Goal: Navigation & Orientation: Find specific page/section

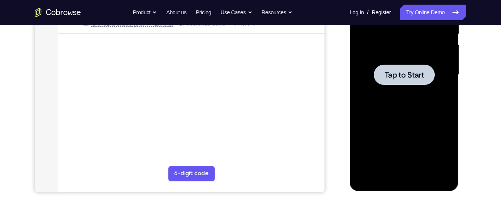
click at [374, 80] on div at bounding box center [404, 74] width 61 height 20
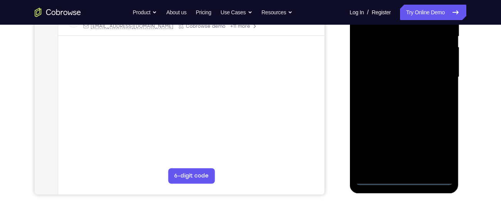
scroll to position [167, 0]
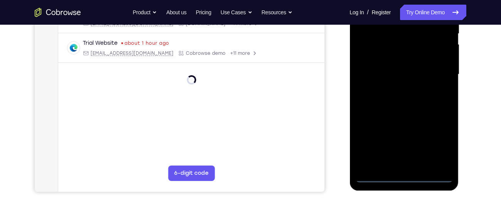
click at [374, 176] on div at bounding box center [404, 74] width 97 height 216
click at [443, 144] on div at bounding box center [404, 74] width 97 height 216
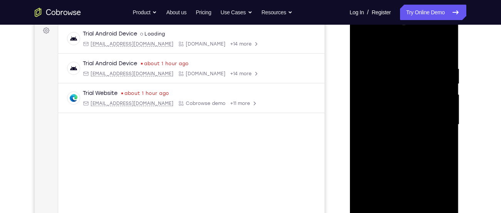
scroll to position [118, 0]
click at [392, 48] on div at bounding box center [404, 124] width 97 height 216
click at [404, 84] on div at bounding box center [404, 124] width 97 height 216
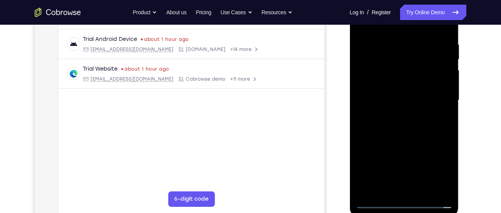
scroll to position [141, 0]
click at [405, 37] on div at bounding box center [404, 101] width 97 height 216
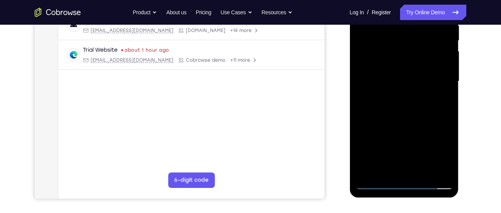
scroll to position [156, 0]
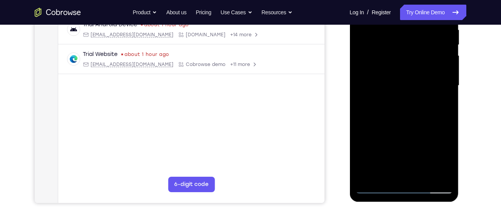
click at [408, 107] on div at bounding box center [404, 86] width 97 height 216
click at [403, 95] on div at bounding box center [404, 86] width 97 height 216
click at [439, 120] on div at bounding box center [404, 86] width 97 height 216
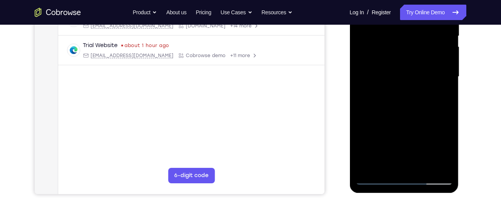
scroll to position [165, 0]
click at [378, 104] on div at bounding box center [404, 76] width 97 height 216
click at [372, 112] on div at bounding box center [404, 76] width 97 height 216
click at [373, 112] on div at bounding box center [404, 76] width 97 height 216
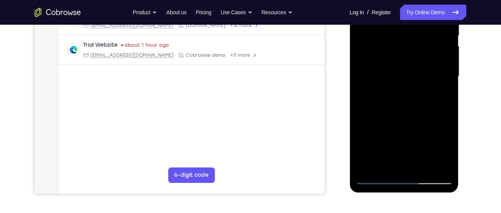
click at [376, 112] on div at bounding box center [404, 76] width 97 height 216
click at [381, 112] on div at bounding box center [404, 76] width 97 height 216
click at [380, 113] on div at bounding box center [404, 76] width 97 height 216
click at [386, 112] on div at bounding box center [404, 76] width 97 height 216
click at [393, 113] on div at bounding box center [404, 76] width 97 height 216
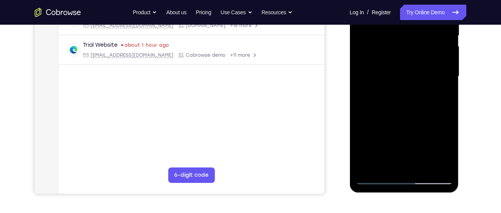
click at [400, 112] on div at bounding box center [404, 76] width 97 height 216
click at [405, 112] on div at bounding box center [404, 76] width 97 height 216
click at [410, 112] on div at bounding box center [404, 76] width 97 height 216
click at [417, 100] on div at bounding box center [404, 76] width 97 height 216
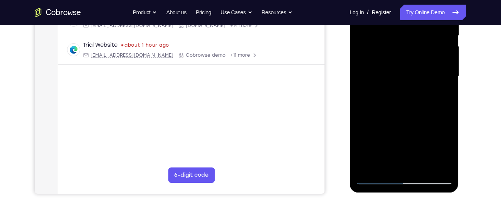
click at [411, 112] on div at bounding box center [404, 76] width 97 height 216
click at [412, 112] on div at bounding box center [404, 76] width 97 height 216
click at [410, 112] on div at bounding box center [404, 76] width 97 height 216
click at [412, 112] on div at bounding box center [404, 76] width 97 height 216
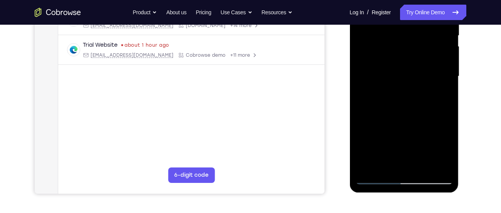
click at [411, 113] on div at bounding box center [404, 76] width 97 height 216
click at [411, 109] on div at bounding box center [404, 76] width 97 height 216
click at [410, 113] on div at bounding box center [404, 76] width 97 height 216
click at [411, 112] on div at bounding box center [404, 76] width 97 height 216
click at [411, 111] on div at bounding box center [404, 76] width 97 height 216
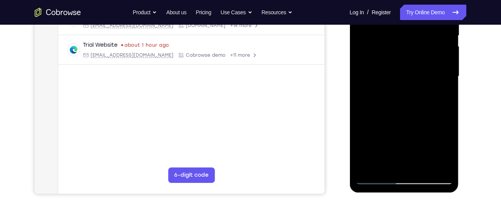
click at [410, 112] on div at bounding box center [404, 76] width 97 height 216
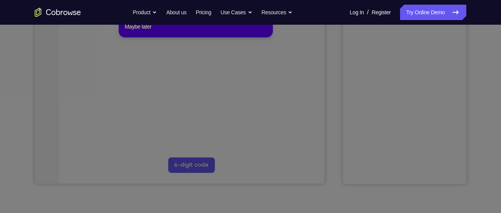
scroll to position [150, 0]
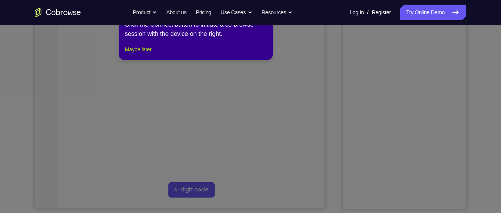
click at [139, 54] on button "Maybe later" at bounding box center [138, 49] width 27 height 9
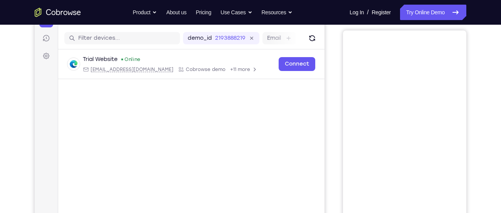
scroll to position [92, 0]
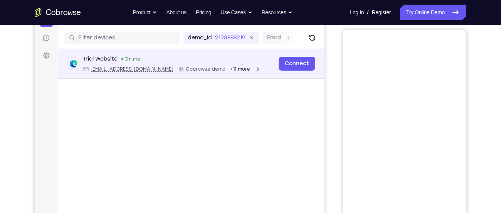
click at [230, 71] on div "+11 more" at bounding box center [245, 69] width 31 height 6
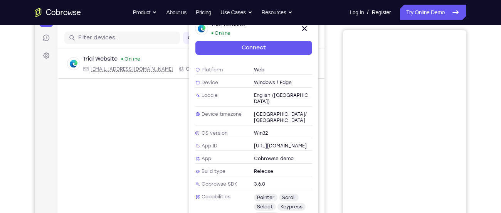
scroll to position [71, 0]
click at [263, 91] on span "English ([GEOGRAPHIC_DATA])" at bounding box center [283, 97] width 59 height 12
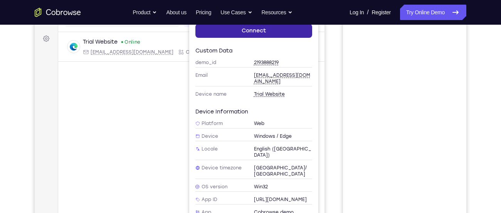
scroll to position [0, 0]
click at [266, 30] on link "Connect" at bounding box center [254, 31] width 117 height 14
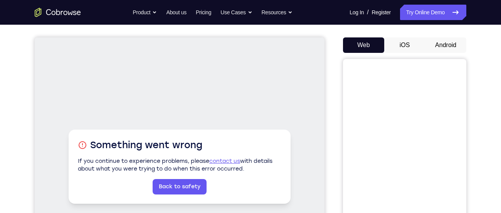
scroll to position [62, 0]
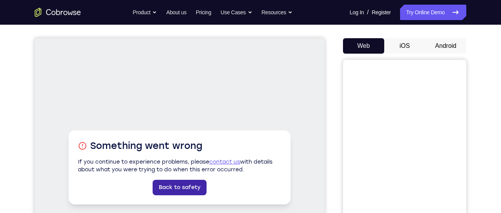
click at [183, 185] on link "Back to safety" at bounding box center [180, 187] width 54 height 15
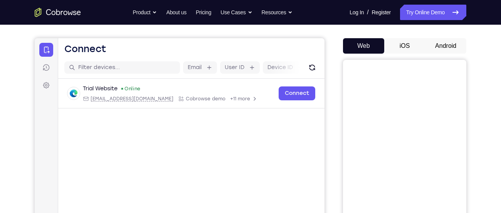
click at [450, 42] on button "Android" at bounding box center [445, 45] width 41 height 15
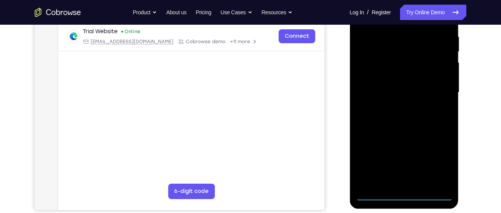
scroll to position [149, 0]
click at [377, 192] on div at bounding box center [404, 93] width 97 height 216
click at [374, 195] on div at bounding box center [404, 93] width 97 height 216
click at [379, 192] on div at bounding box center [404, 93] width 97 height 216
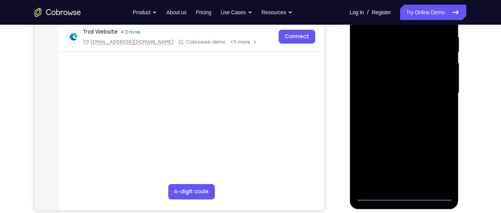
click at [374, 195] on div at bounding box center [404, 93] width 97 height 216
click at [435, 158] on div at bounding box center [404, 93] width 97 height 216
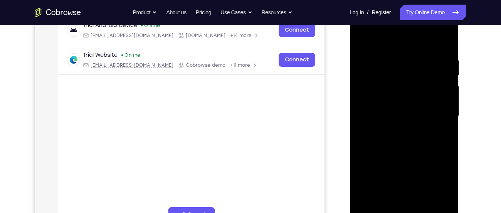
scroll to position [123, 0]
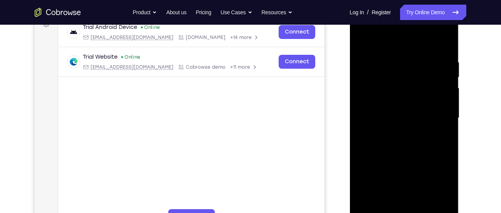
click at [388, 46] on div at bounding box center [404, 118] width 97 height 216
click at [393, 73] on div at bounding box center [404, 118] width 97 height 216
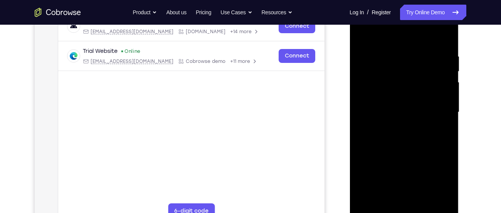
scroll to position [130, 0]
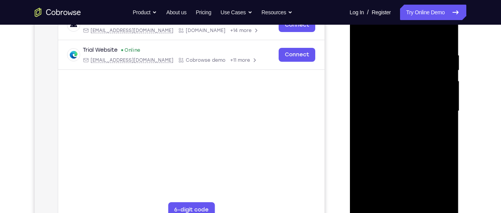
click at [393, 74] on div at bounding box center [404, 111] width 97 height 216
click at [412, 122] on div at bounding box center [404, 111] width 97 height 216
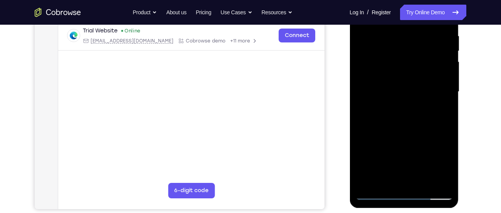
scroll to position [150, 0]
click at [404, 105] on div at bounding box center [404, 91] width 97 height 216
click at [434, 127] on div at bounding box center [404, 91] width 97 height 216
click at [420, 106] on div at bounding box center [404, 91] width 97 height 216
click at [401, 113] on div at bounding box center [404, 91] width 97 height 216
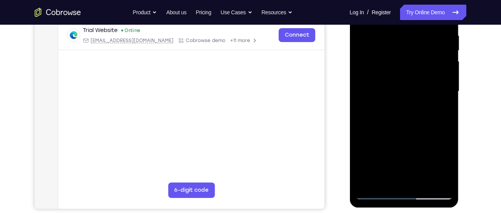
click at [375, 128] on div at bounding box center [404, 91] width 97 height 216
click at [372, 121] on div at bounding box center [404, 91] width 97 height 216
click at [381, 121] on div at bounding box center [404, 91] width 97 height 216
click at [381, 126] on div at bounding box center [404, 91] width 97 height 216
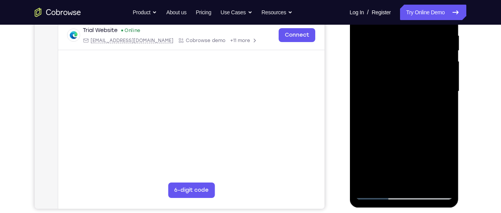
click at [382, 120] on div at bounding box center [404, 91] width 97 height 216
click at [385, 126] on div at bounding box center [404, 91] width 97 height 216
click at [385, 127] on div at bounding box center [404, 91] width 97 height 216
click at [386, 127] on div at bounding box center [404, 91] width 97 height 216
click at [388, 127] on div at bounding box center [404, 91] width 97 height 216
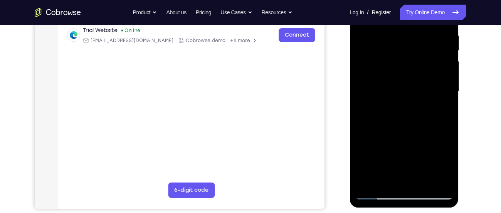
click at [389, 112] on div at bounding box center [404, 91] width 97 height 216
click at [391, 127] on div at bounding box center [404, 91] width 97 height 216
click at [393, 125] on div at bounding box center [404, 91] width 97 height 216
click at [394, 128] on div at bounding box center [404, 91] width 97 height 216
click at [395, 128] on div at bounding box center [404, 91] width 97 height 216
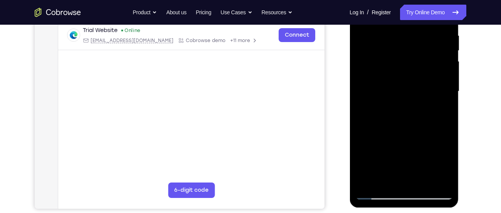
click at [397, 127] on div at bounding box center [404, 91] width 97 height 216
click at [399, 127] on div at bounding box center [404, 91] width 97 height 216
click at [403, 128] on div at bounding box center [404, 91] width 97 height 216
click at [408, 128] on div at bounding box center [404, 91] width 97 height 216
click at [395, 128] on div at bounding box center [404, 91] width 97 height 216
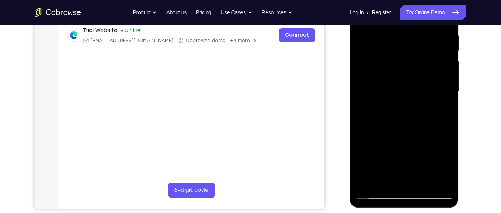
click at [393, 128] on div at bounding box center [404, 91] width 97 height 216
click at [391, 128] on div at bounding box center [404, 91] width 97 height 216
click at [390, 128] on div at bounding box center [404, 91] width 97 height 216
click at [389, 128] on div at bounding box center [404, 91] width 97 height 216
click at [389, 127] on div at bounding box center [404, 91] width 97 height 216
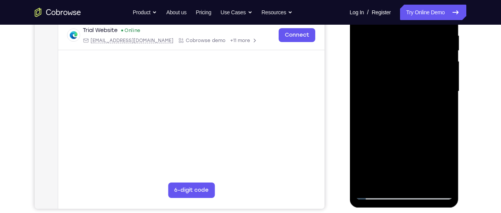
click at [388, 128] on div at bounding box center [404, 91] width 97 height 216
click at [400, 117] on div at bounding box center [404, 91] width 97 height 216
click at [392, 127] on div at bounding box center [404, 91] width 97 height 216
click at [393, 126] on div at bounding box center [404, 91] width 97 height 216
click at [393, 127] on div at bounding box center [404, 91] width 97 height 216
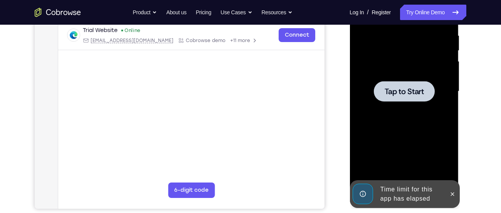
click at [394, 127] on div at bounding box center [404, 91] width 97 height 216
